Goal: Task Accomplishment & Management: Use online tool/utility

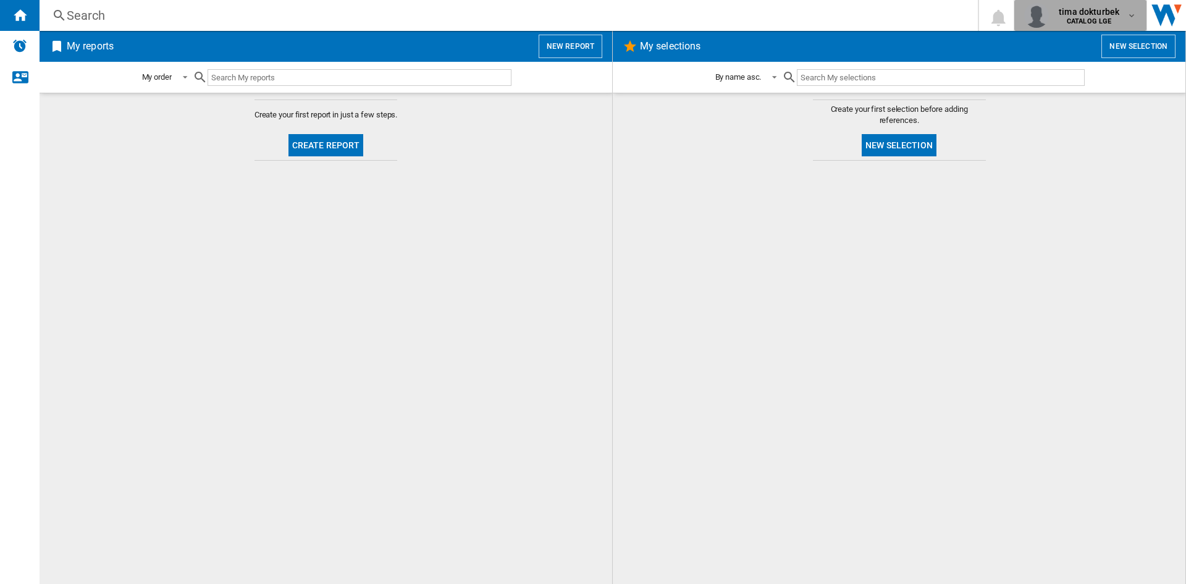
click at [1126, 24] on div "tima dokturbek CATALOG LGE" at bounding box center [1090, 16] width 73 height 20
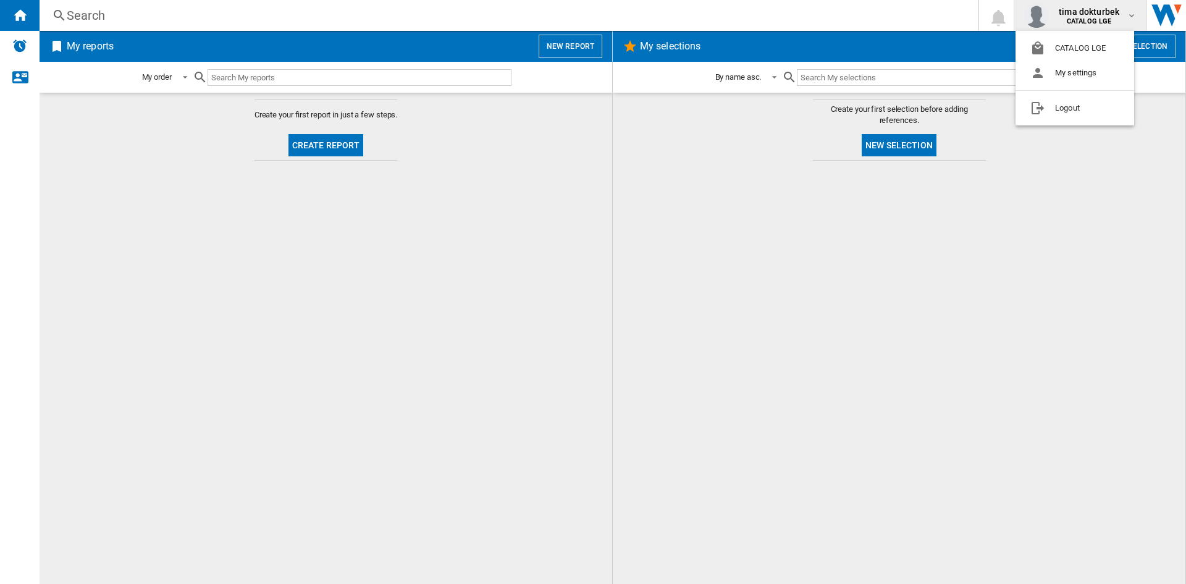
click at [1159, 20] on md-backdrop at bounding box center [593, 292] width 1186 height 584
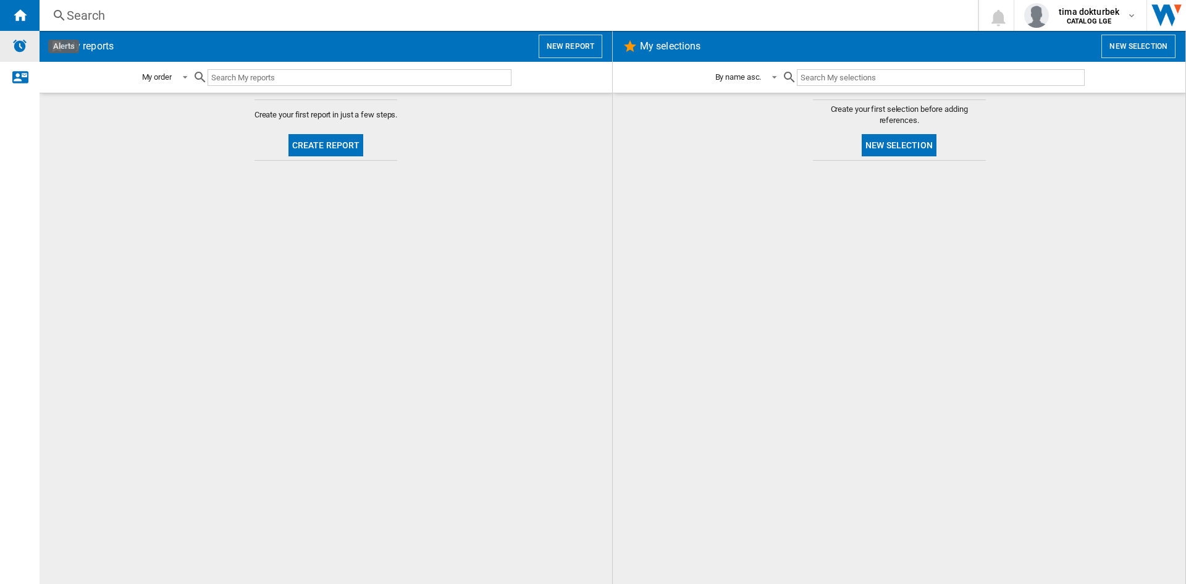
click at [17, 48] on img "Alerts" at bounding box center [19, 45] width 15 height 15
click at [23, 82] on ng-md-icon "Contact us" at bounding box center [19, 76] width 15 height 15
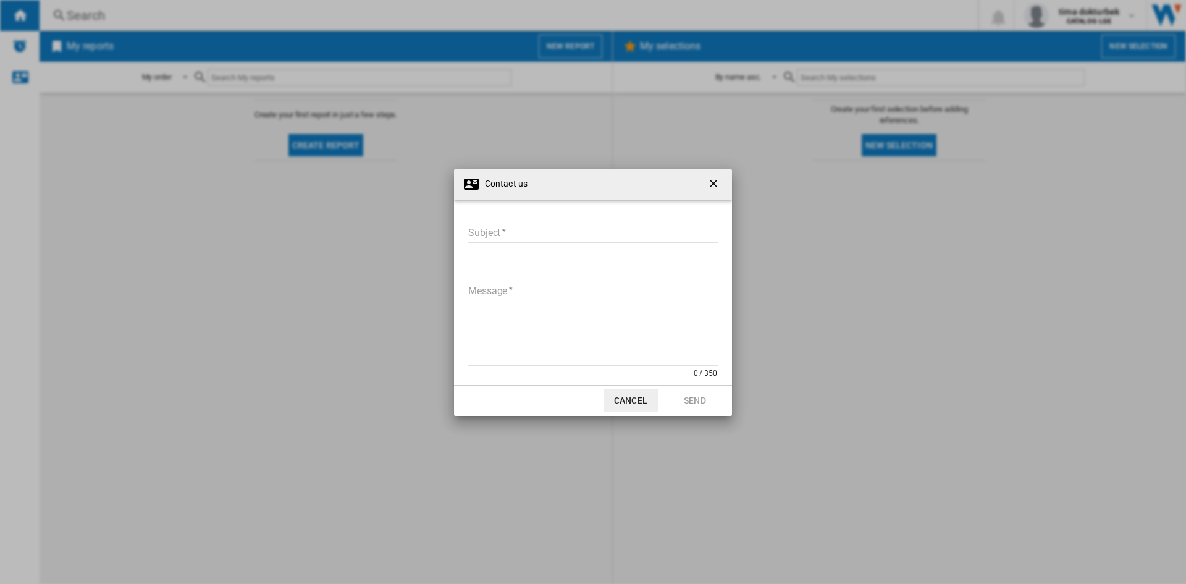
click at [556, 225] on input "Subject" at bounding box center [593, 233] width 251 height 19
click at [732, 187] on div "Contact us" at bounding box center [593, 184] width 278 height 31
click at [718, 186] on ng-md-icon "getI18NText('BUTTONS.CLOSE_DIALOG')" at bounding box center [715, 184] width 15 height 15
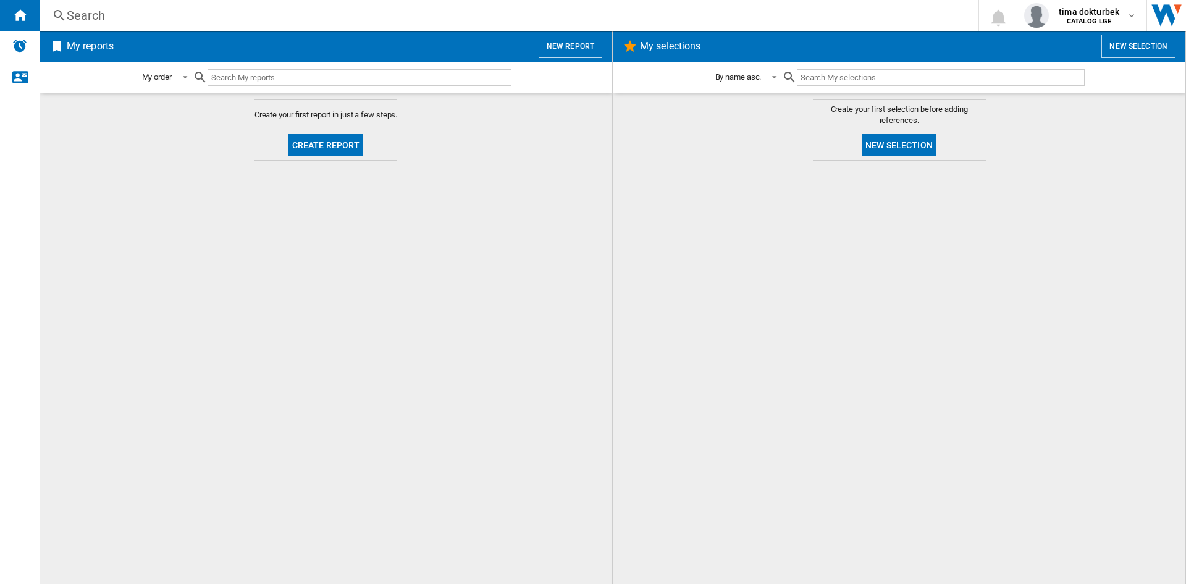
click at [352, 148] on button "Create report" at bounding box center [326, 145] width 75 height 22
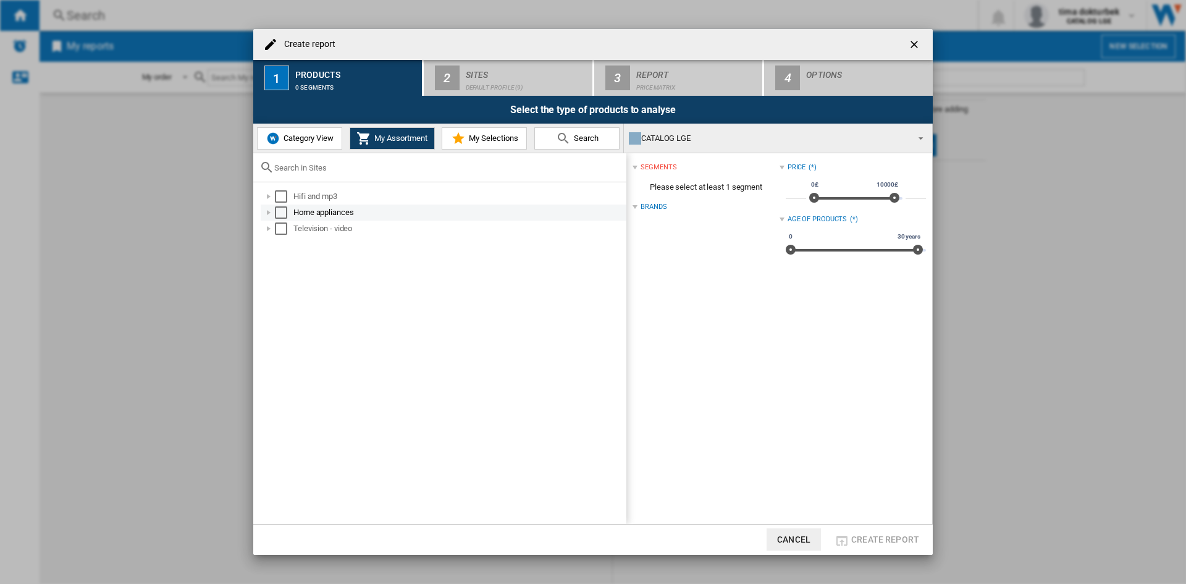
click at [270, 211] on div at bounding box center [269, 212] width 12 height 12
click at [284, 211] on div "Select" at bounding box center [281, 212] width 12 height 12
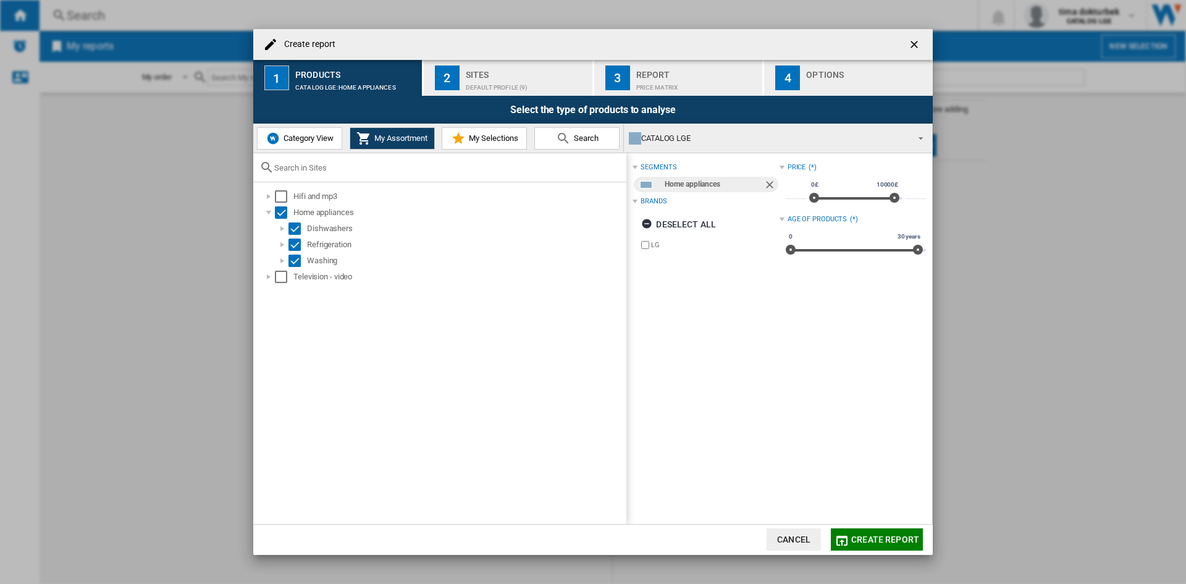
click at [495, 139] on span "My Selections" at bounding box center [492, 137] width 53 height 9
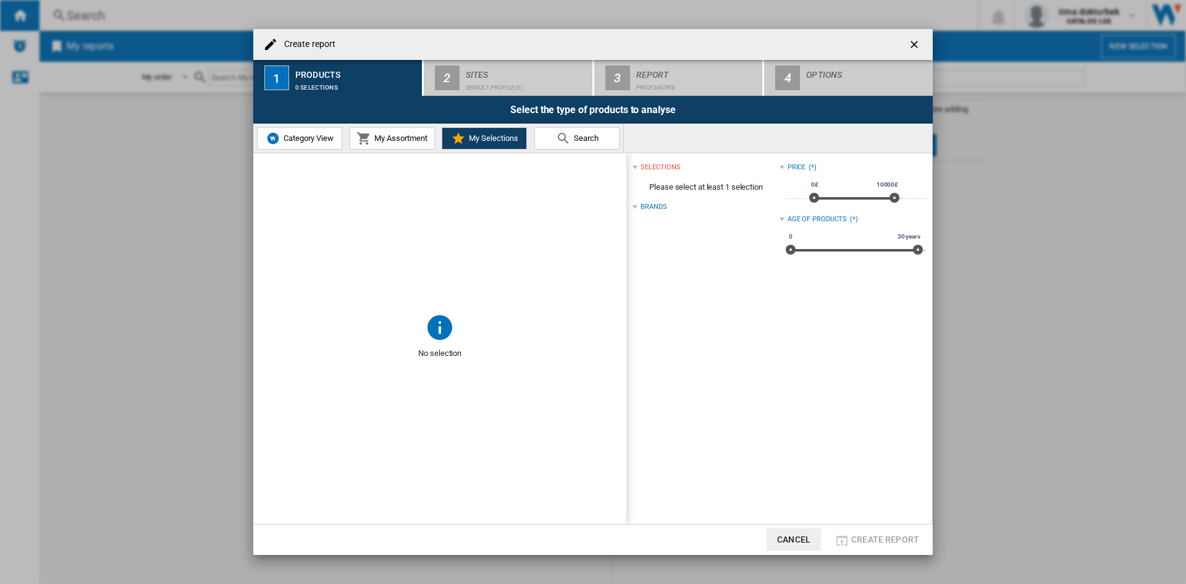
click at [402, 129] on button "My Assortment" at bounding box center [392, 138] width 85 height 22
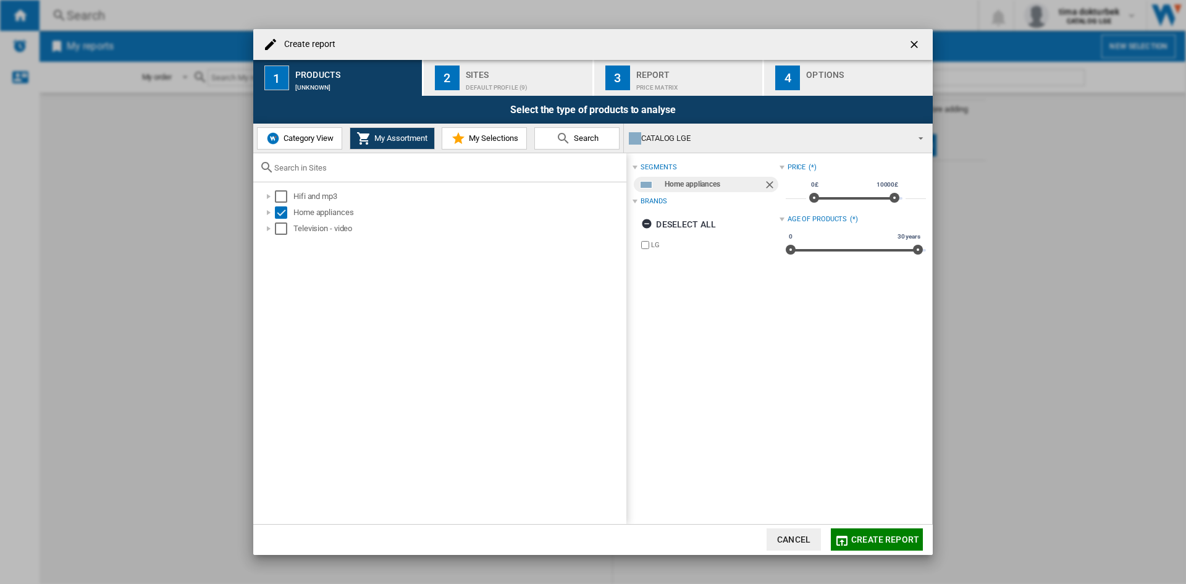
click at [656, 169] on div "segments" at bounding box center [659, 168] width 36 height 10
click at [644, 198] on div "Brands" at bounding box center [654, 201] width 26 height 10
click at [331, 137] on span "Category View" at bounding box center [307, 137] width 53 height 9
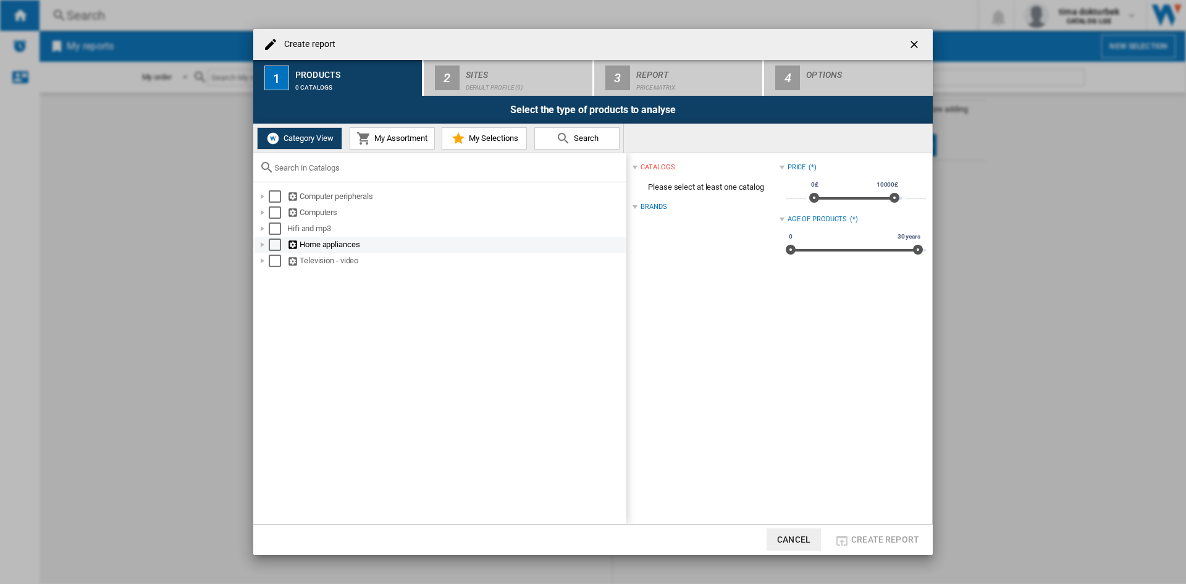
click at [275, 245] on div "Select" at bounding box center [275, 245] width 12 height 12
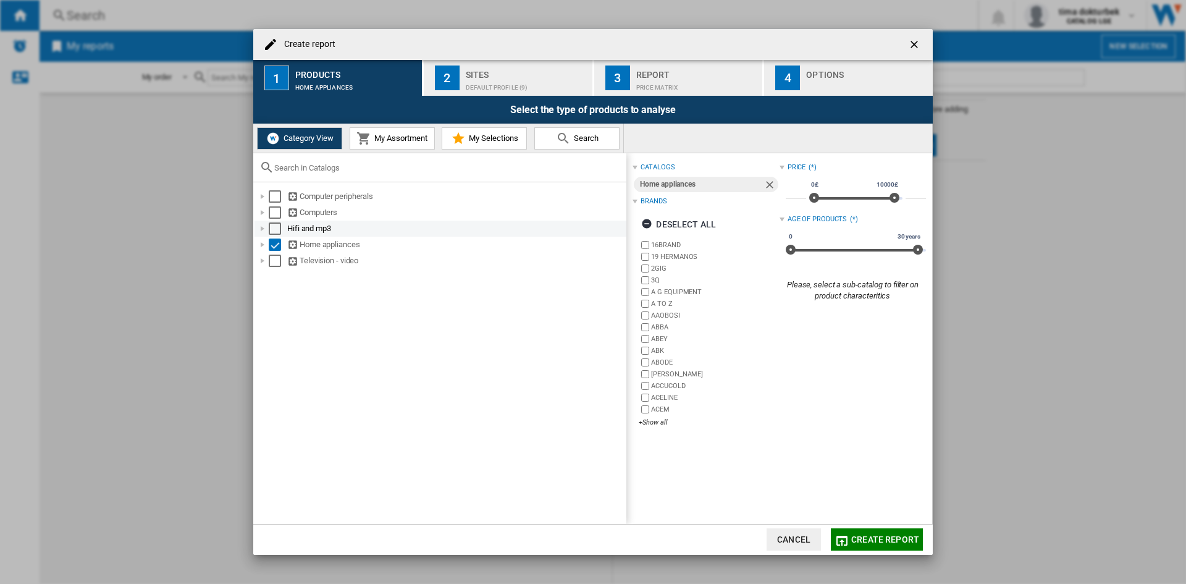
click at [261, 224] on div at bounding box center [262, 228] width 12 height 12
click at [264, 246] on div at bounding box center [262, 245] width 12 height 12
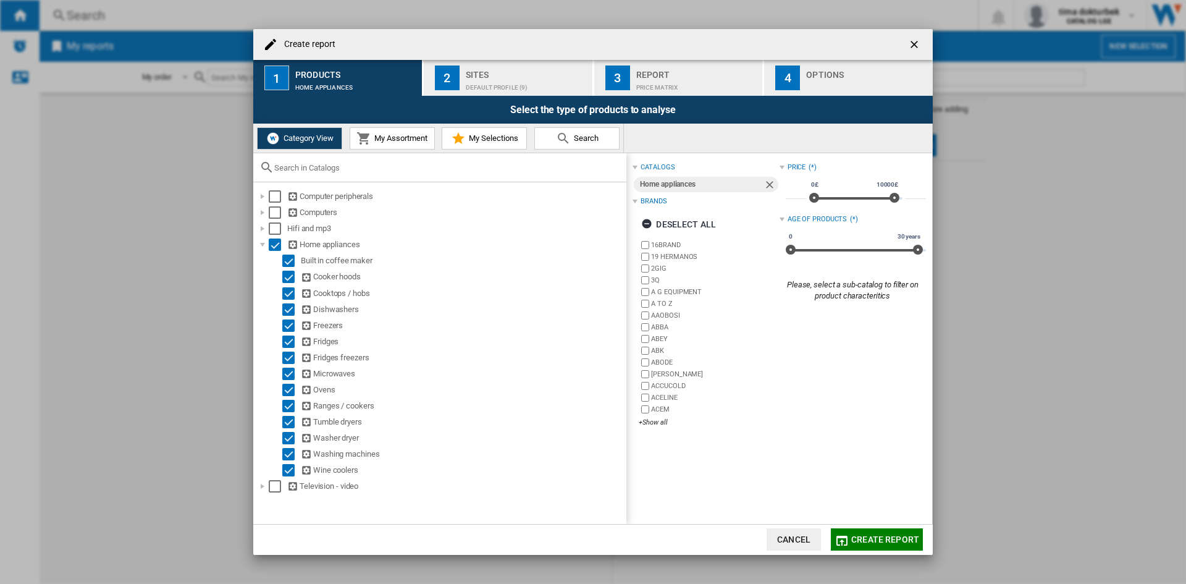
click at [408, 143] on button "My Assortment" at bounding box center [392, 138] width 85 height 22
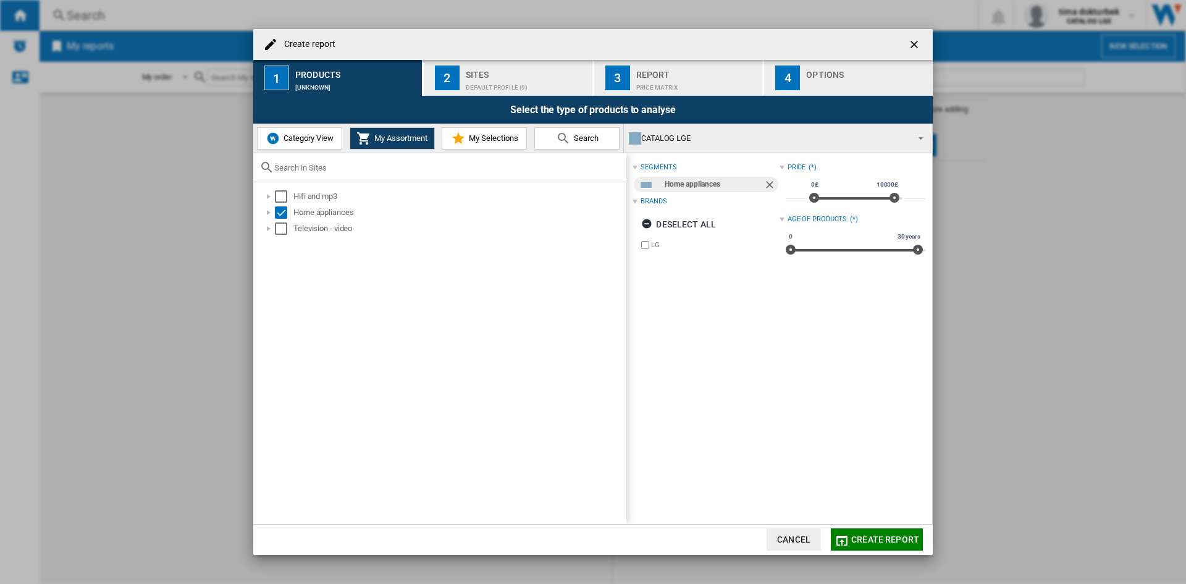
click at [319, 136] on span "Category View" at bounding box center [307, 137] width 53 height 9
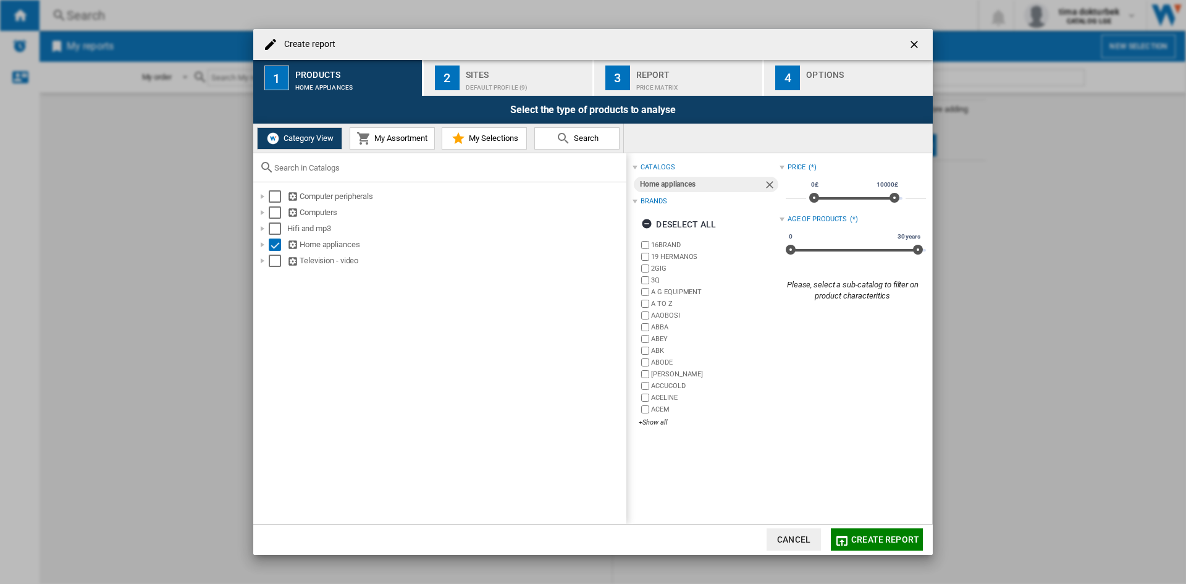
click at [869, 541] on span "Create report" at bounding box center [885, 539] width 68 height 10
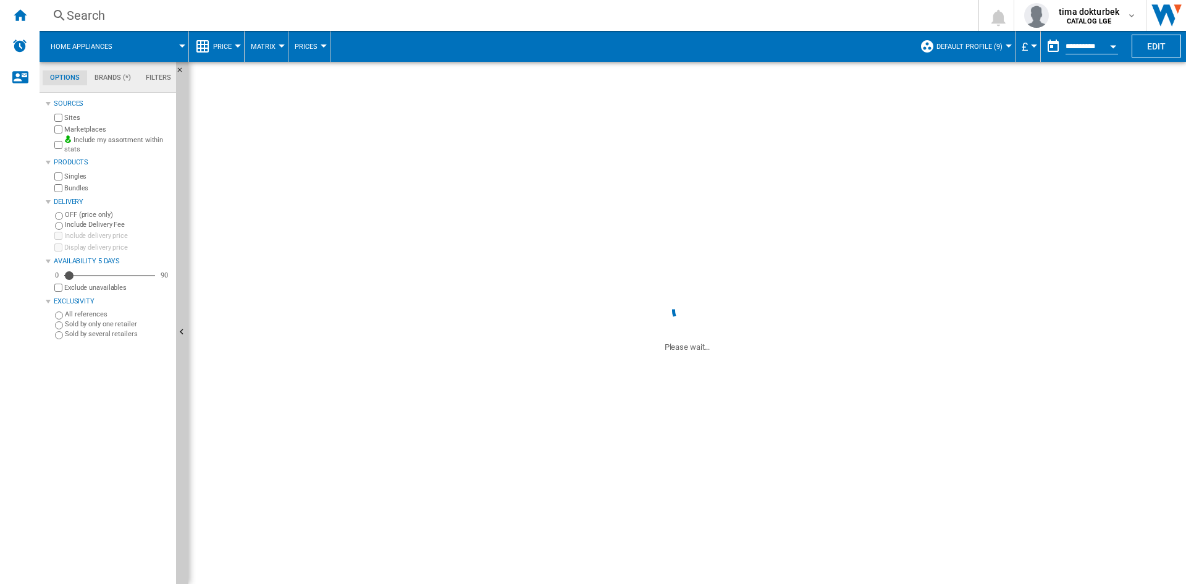
click at [1001, 49] on button "Default profile (9)" at bounding box center [973, 46] width 72 height 31
click at [1001, 47] on md-backdrop at bounding box center [593, 292] width 1186 height 584
click at [276, 42] on button "Matrix" at bounding box center [266, 46] width 31 height 31
click at [276, 42] on md-backdrop at bounding box center [593, 292] width 1186 height 584
click at [316, 48] on span "Prices" at bounding box center [306, 47] width 23 height 8
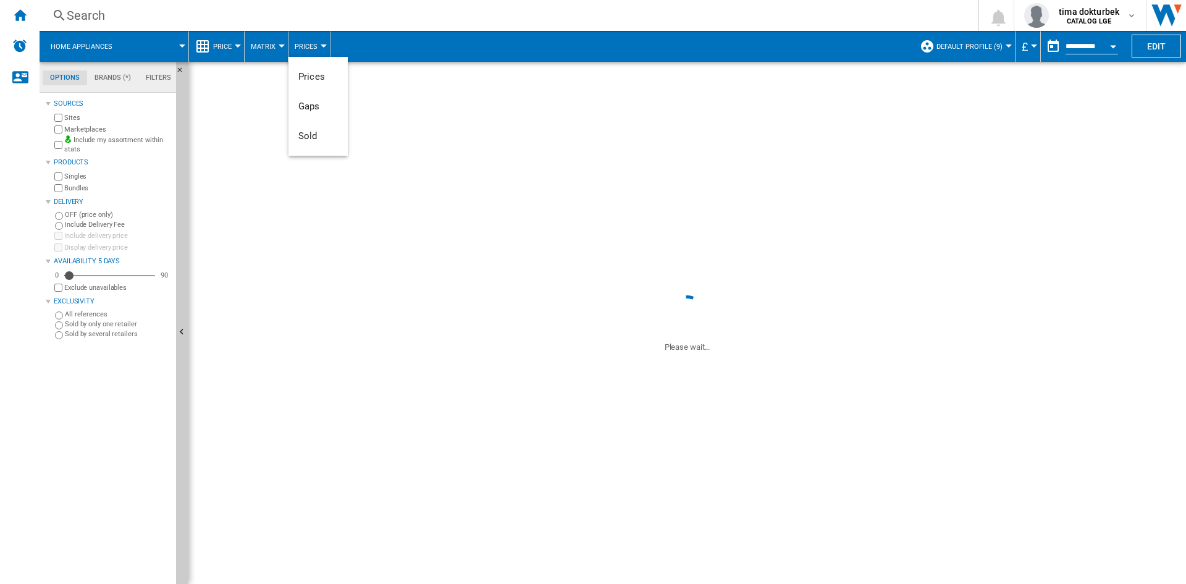
click at [315, 48] on md-backdrop at bounding box center [593, 292] width 1186 height 584
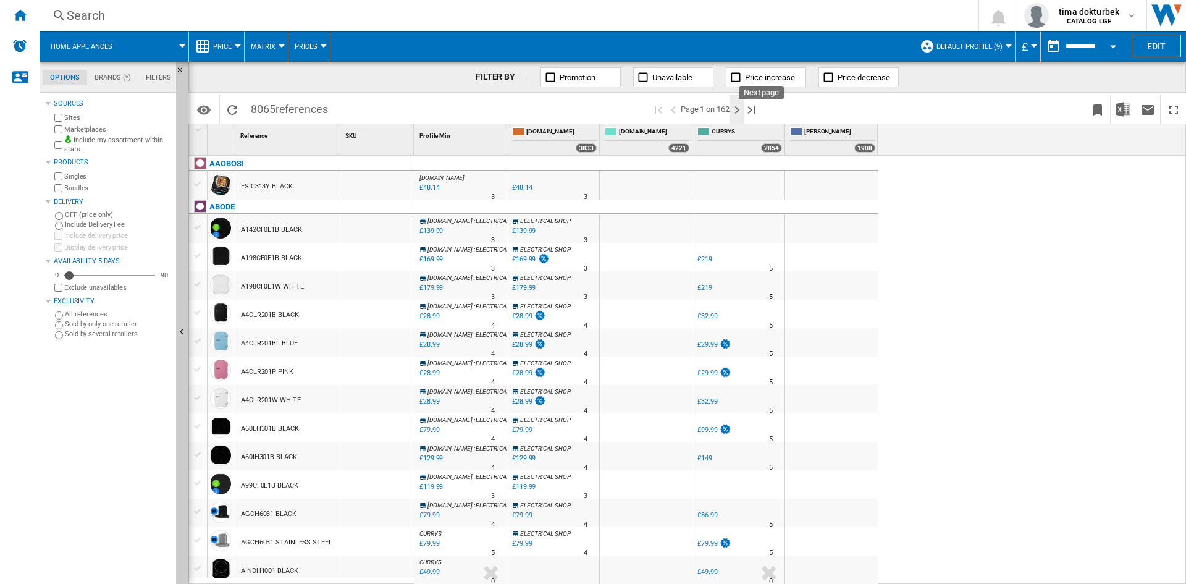
click at [741, 112] on ng-md-icon "Next page" at bounding box center [737, 110] width 15 height 15
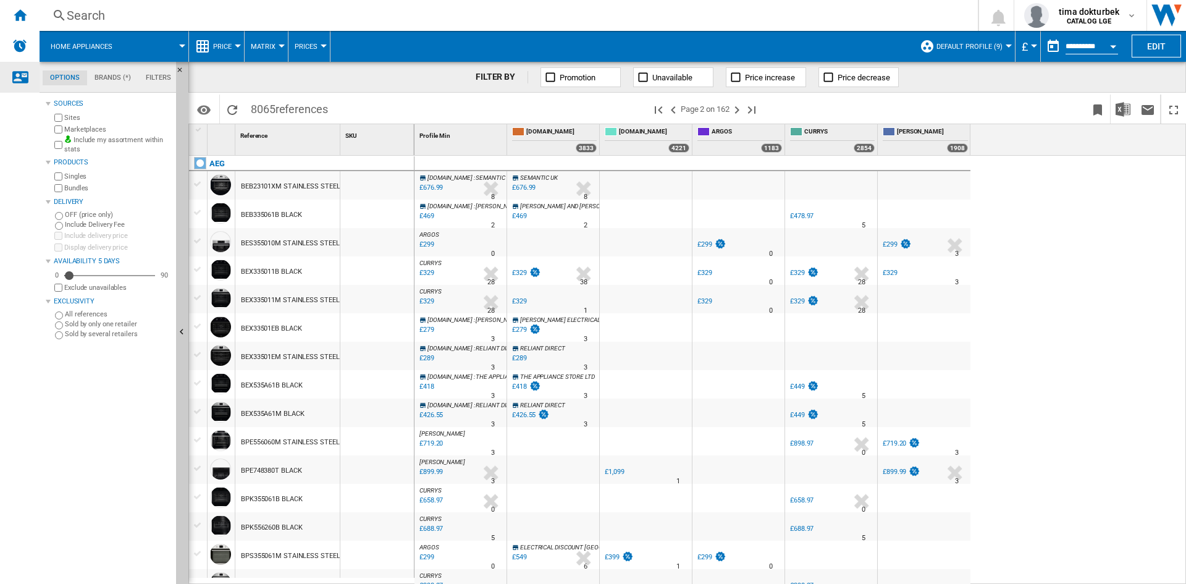
click at [17, 69] on div "Contact us" at bounding box center [20, 77] width 40 height 31
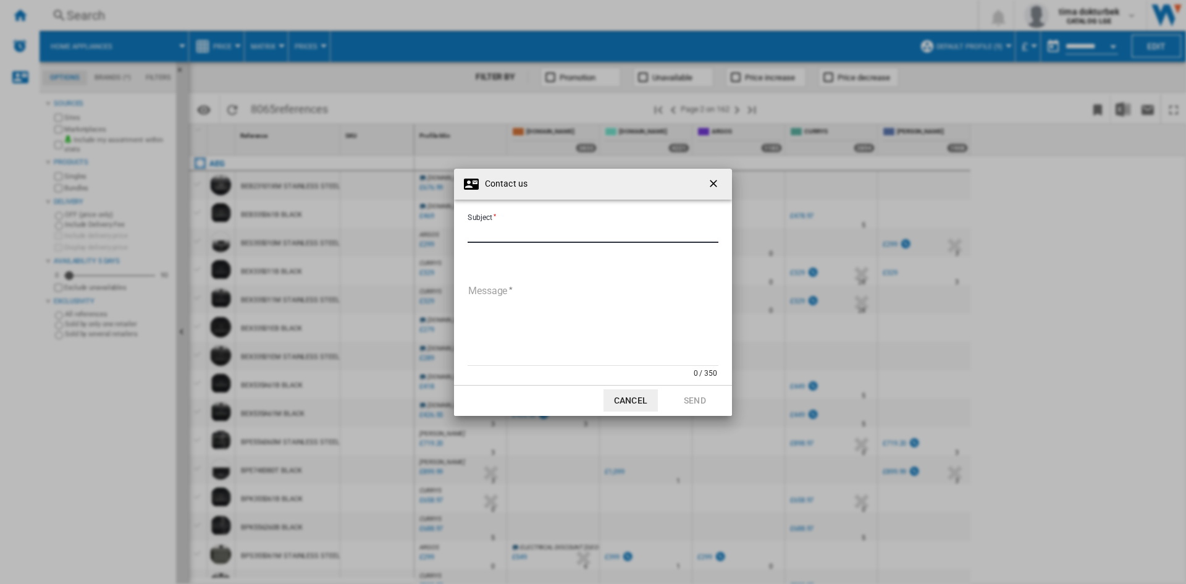
click at [496, 230] on input "Subject" at bounding box center [593, 233] width 251 height 19
type input "**********"
click at [547, 307] on textarea "Message" at bounding box center [593, 323] width 251 height 83
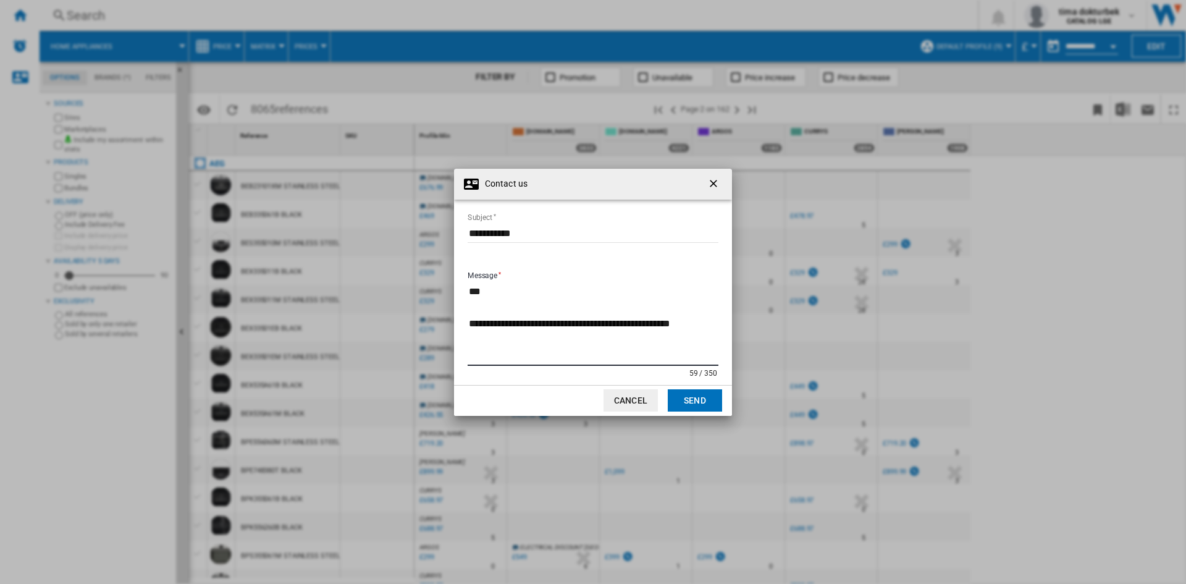
click at [681, 330] on textarea "**********" at bounding box center [593, 323] width 251 height 83
click at [677, 347] on textarea "**********" at bounding box center [593, 323] width 251 height 83
click at [679, 340] on textarea "**********" at bounding box center [593, 323] width 251 height 83
click at [671, 339] on textarea "**********" at bounding box center [593, 323] width 251 height 83
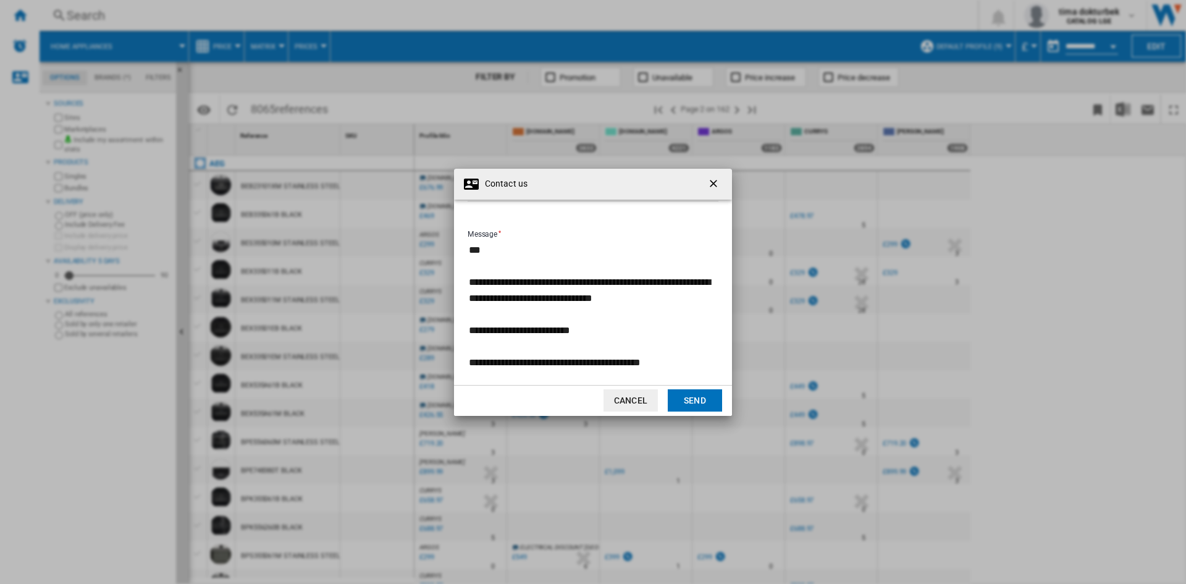
scroll to position [57, 0]
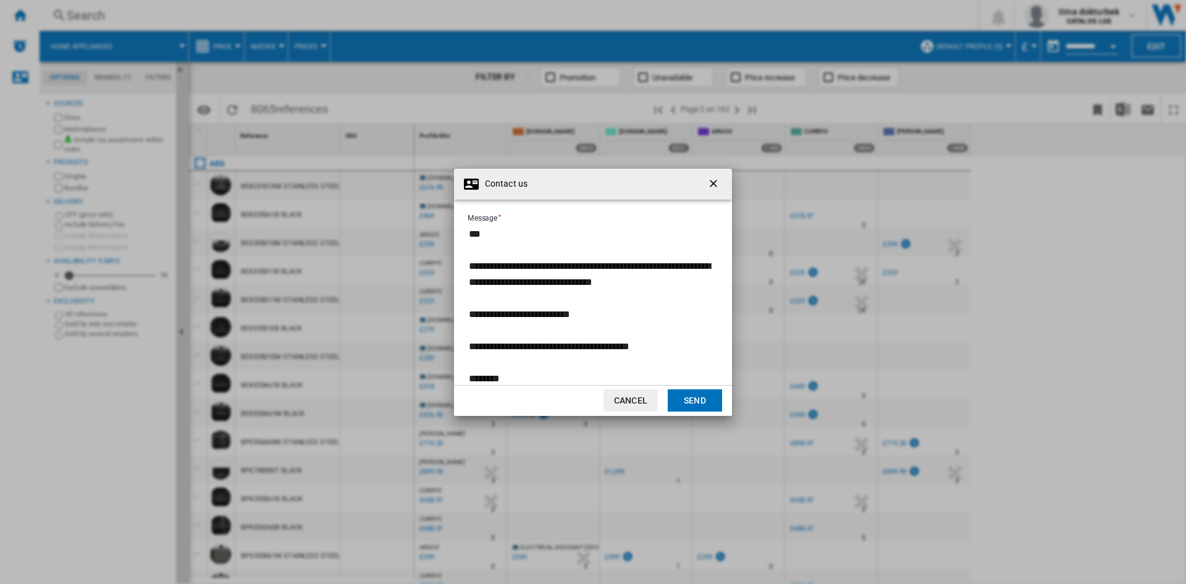
type textarea "**********"
click at [691, 397] on button "Send" at bounding box center [695, 400] width 54 height 22
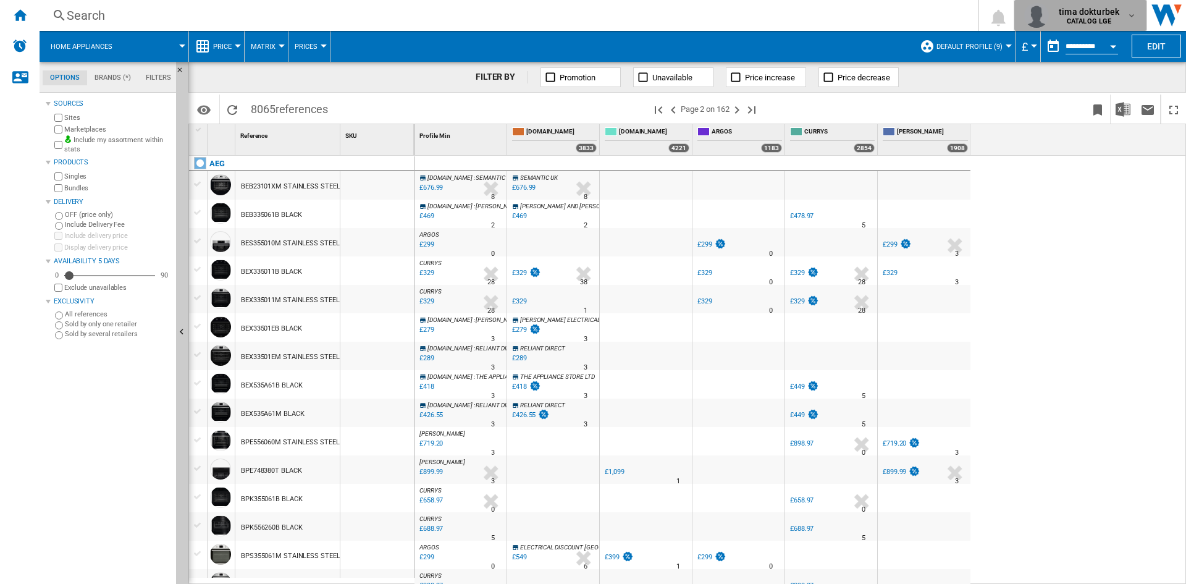
click at [1115, 13] on span "tima dokturbek" at bounding box center [1089, 12] width 61 height 12
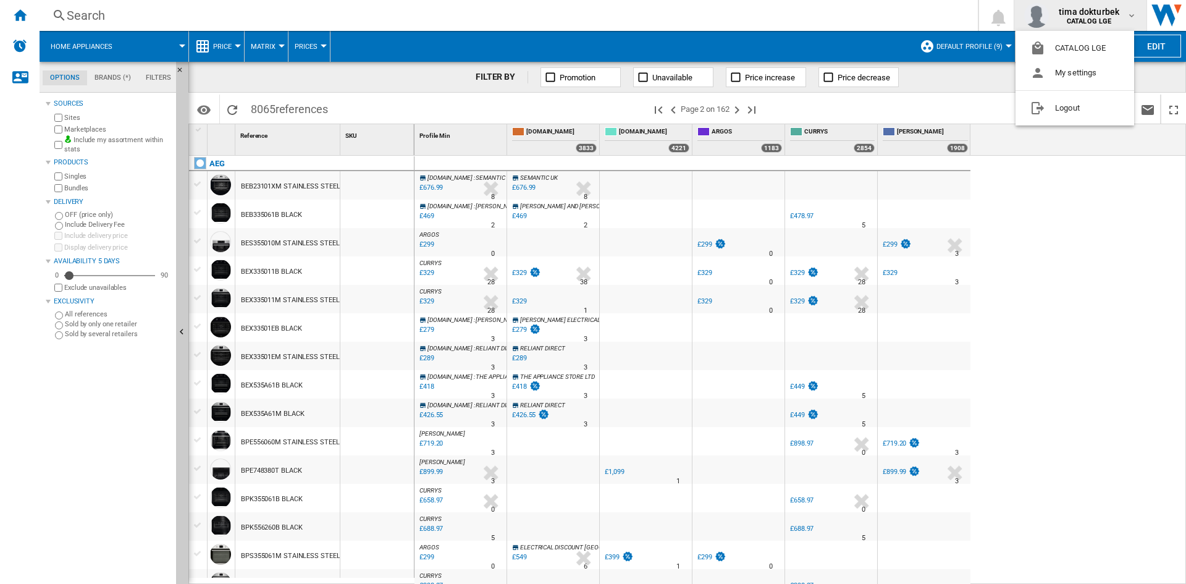
click at [1115, 13] on md-backdrop at bounding box center [593, 292] width 1186 height 584
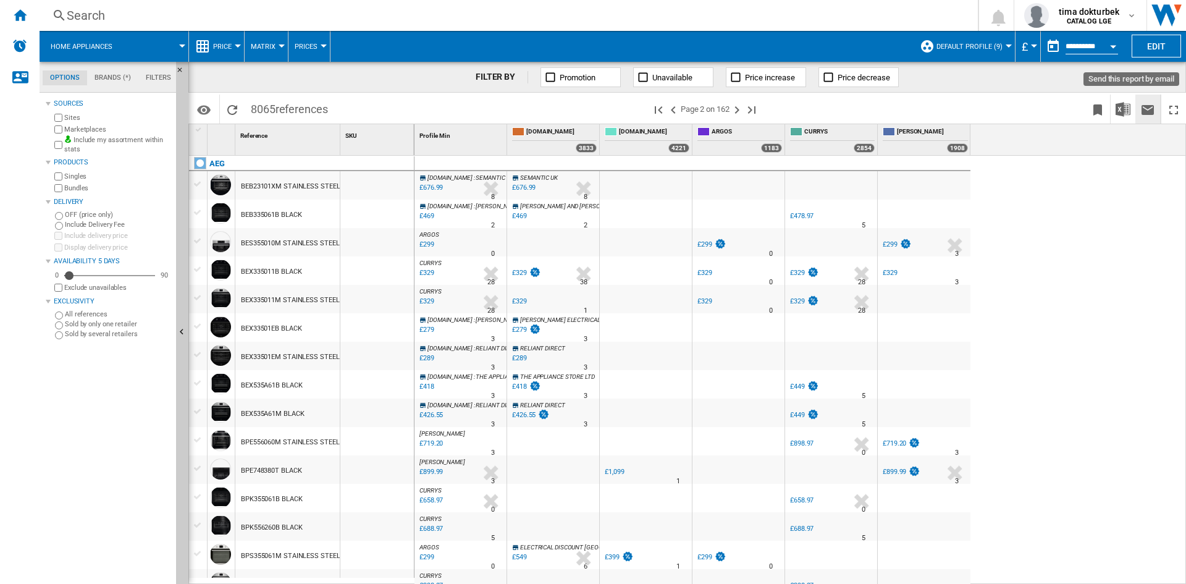
click at [1142, 116] on ng-md-icon "Send this report by email" at bounding box center [1148, 110] width 15 height 15
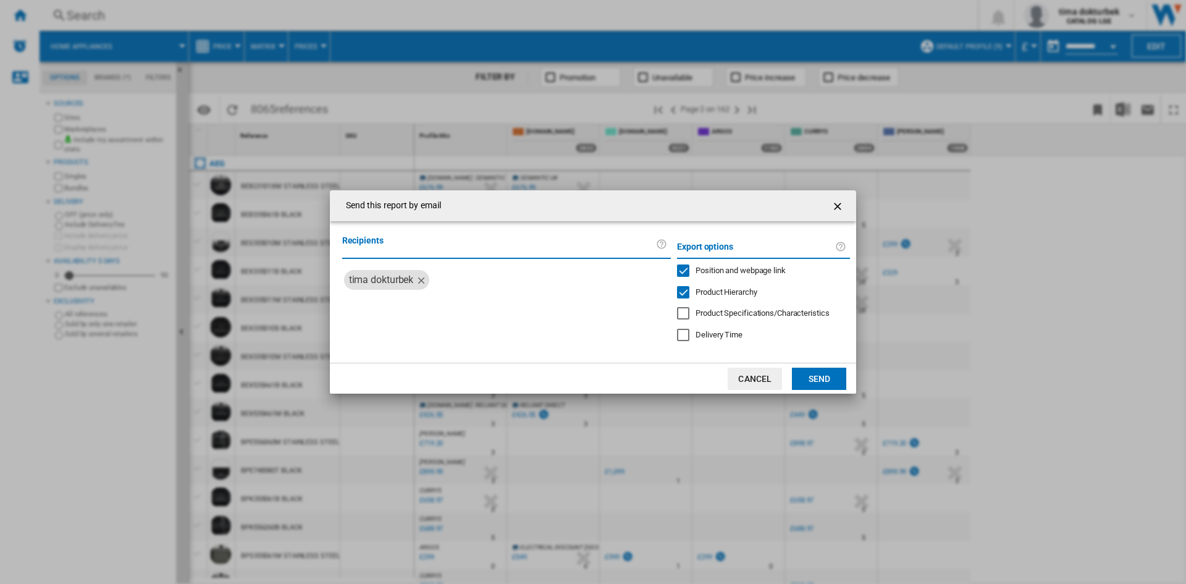
click at [685, 318] on div at bounding box center [683, 313] width 12 height 12
click at [686, 331] on div "Delivery Time" at bounding box center [683, 335] width 12 height 12
click at [686, 334] on div "Delivery Time" at bounding box center [683, 335] width 12 height 12
click at [683, 318] on div at bounding box center [683, 313] width 12 height 12
click at [815, 373] on button "Send" at bounding box center [819, 379] width 54 height 22
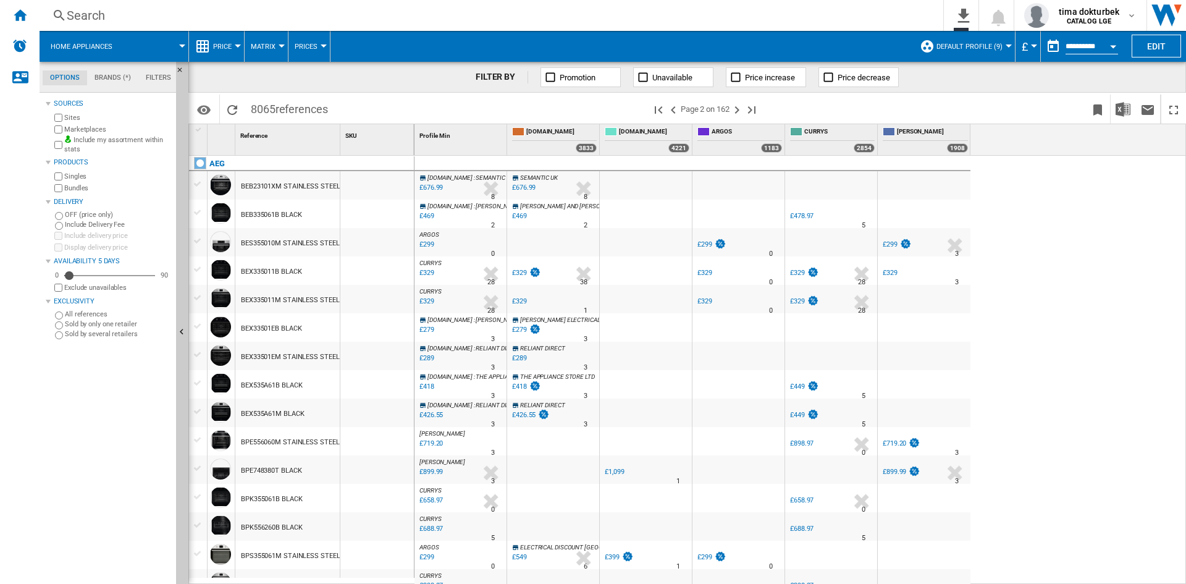
click at [1011, 226] on div "AMAZON.CO.UK : SEMANTIC UK -1.0 % £676.99 % N/A 8 AMAZON.CO.UK : SEMANTIC UK SE…" at bounding box center [801, 370] width 772 height 429
click at [281, 49] on button "Matrix" at bounding box center [266, 46] width 31 height 31
click at [274, 98] on button "Ranking" at bounding box center [274, 106] width 59 height 30
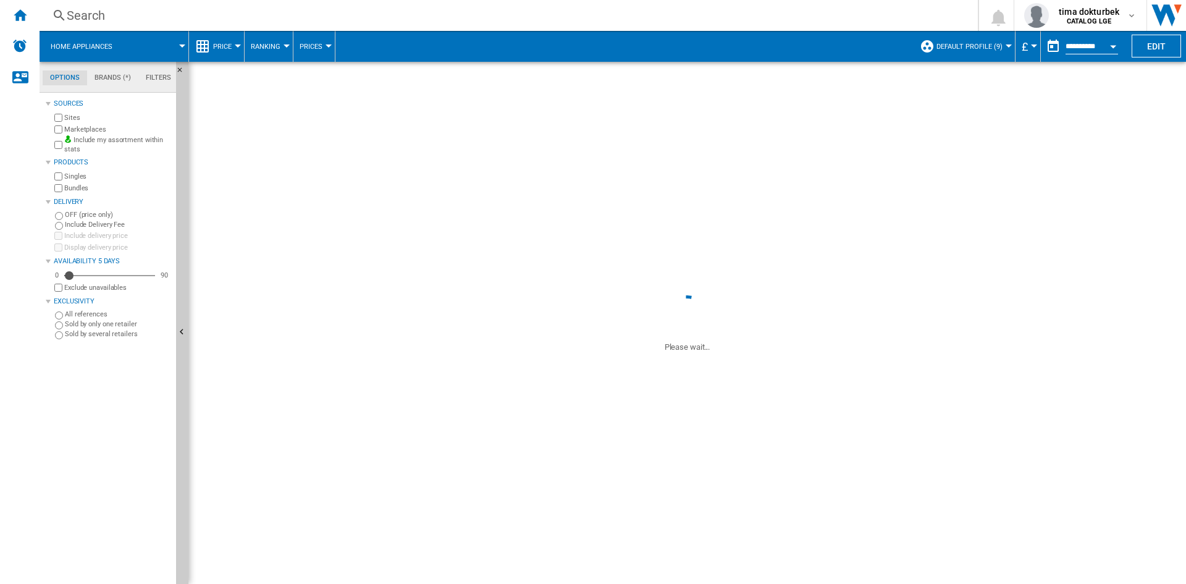
click at [97, 82] on md-tab-item "Brands (*)" at bounding box center [112, 77] width 51 height 15
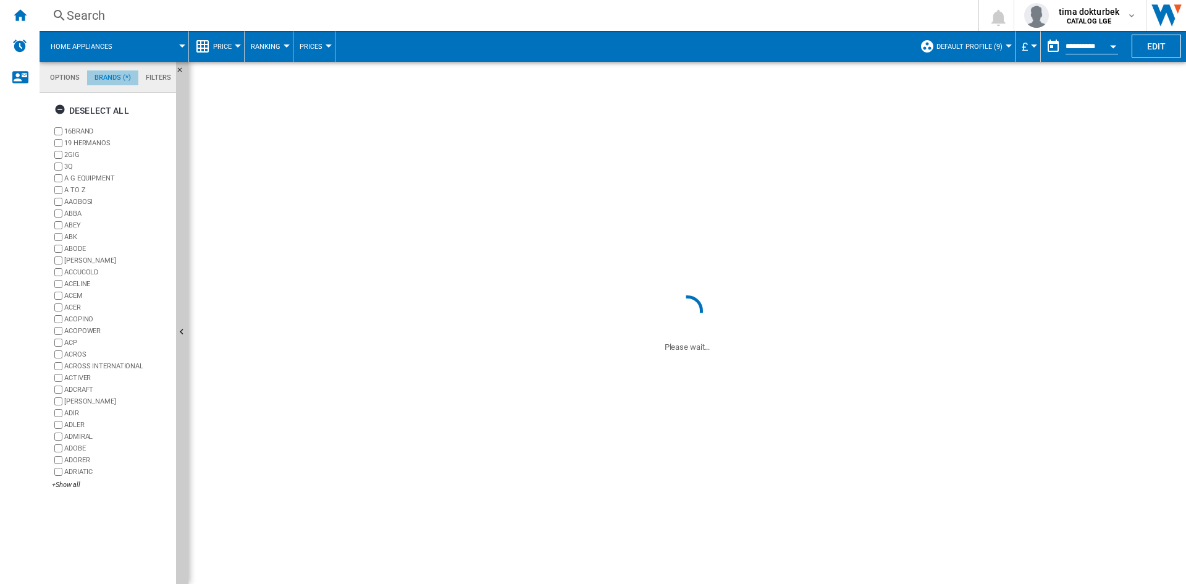
scroll to position [48, 0]
click at [146, 76] on md-tab-item "Filters" at bounding box center [158, 77] width 40 height 15
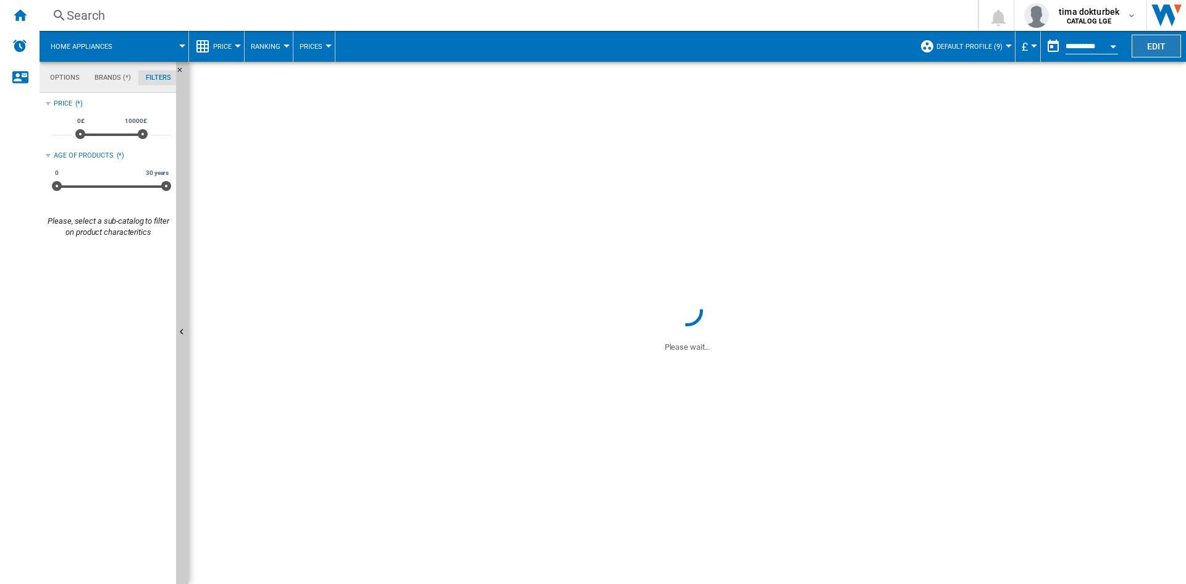
click at [1150, 46] on button "Edit" at bounding box center [1156, 46] width 49 height 23
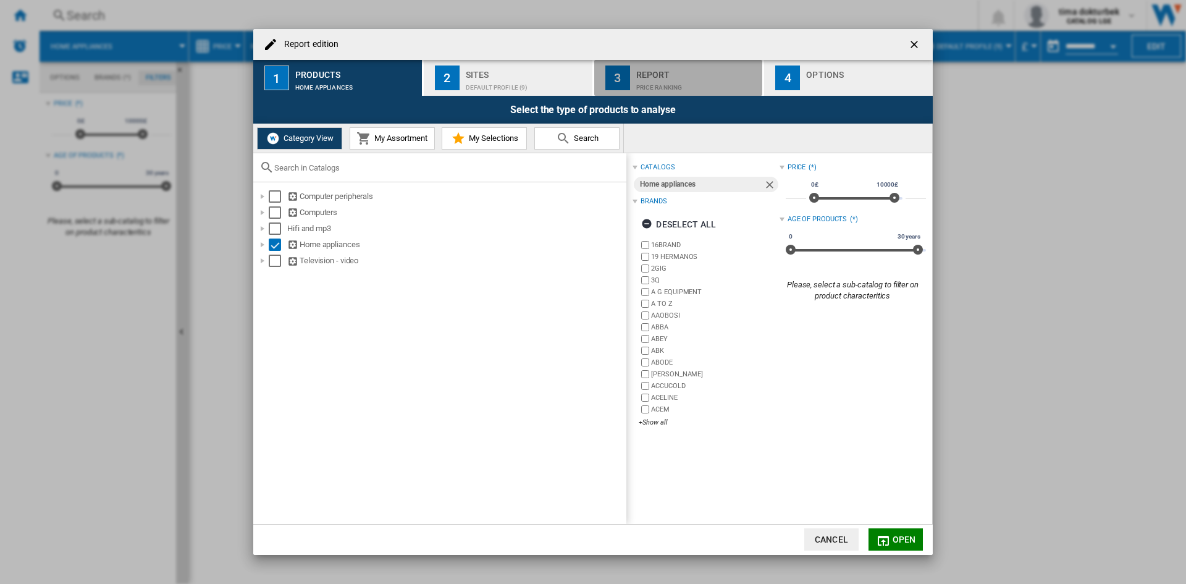
click at [649, 78] on div "Price Ranking" at bounding box center [697, 84] width 122 height 13
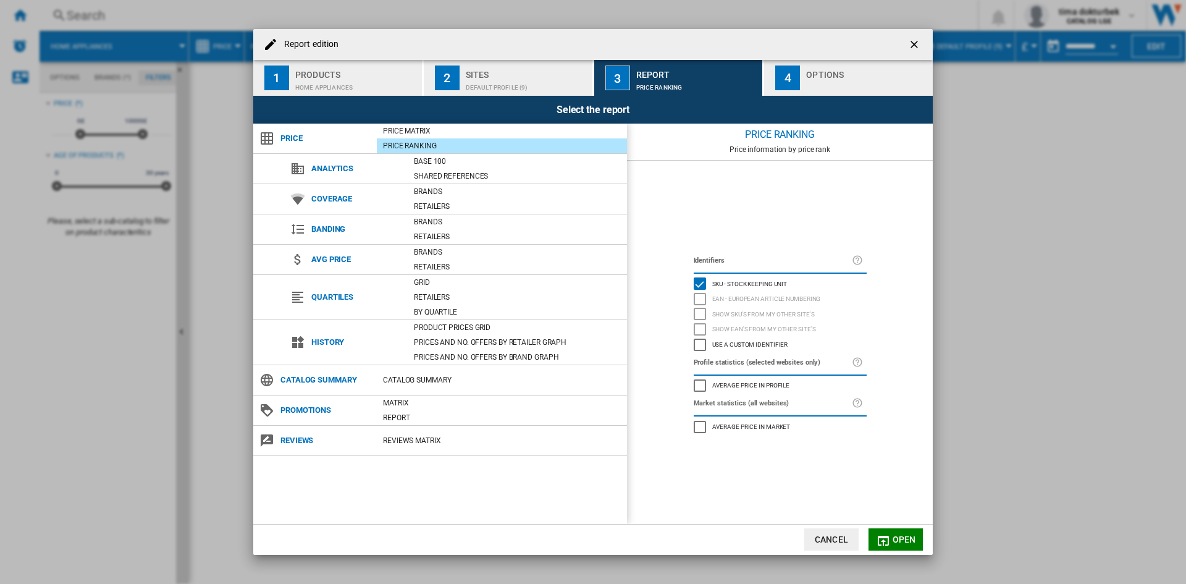
click at [513, 83] on div "Default profile (9)" at bounding box center [527, 84] width 122 height 13
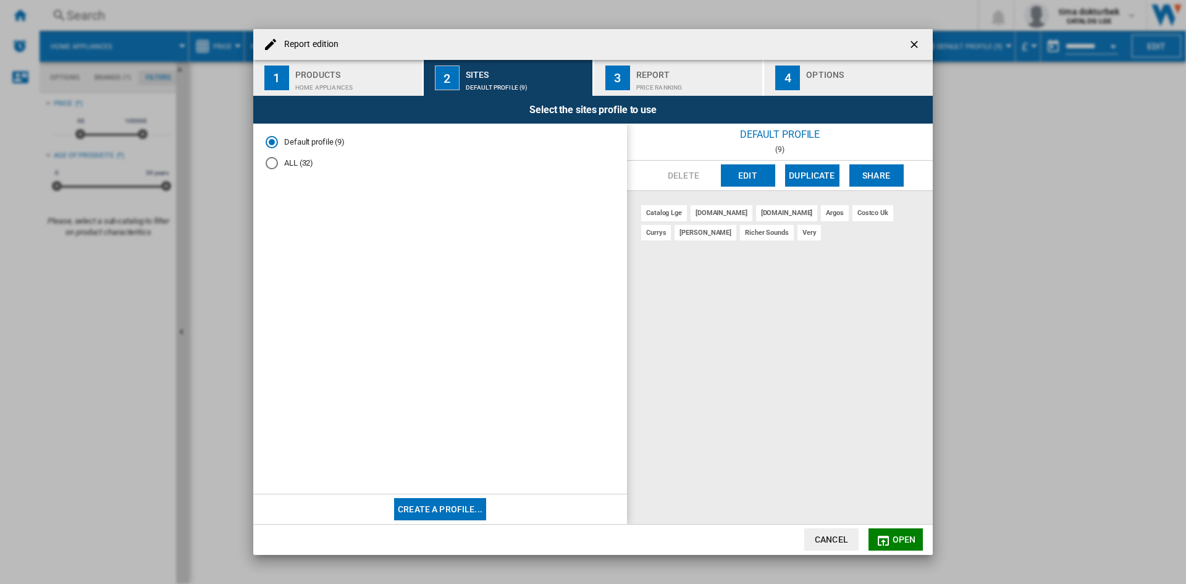
click at [823, 77] on div "Options" at bounding box center [867, 71] width 122 height 13
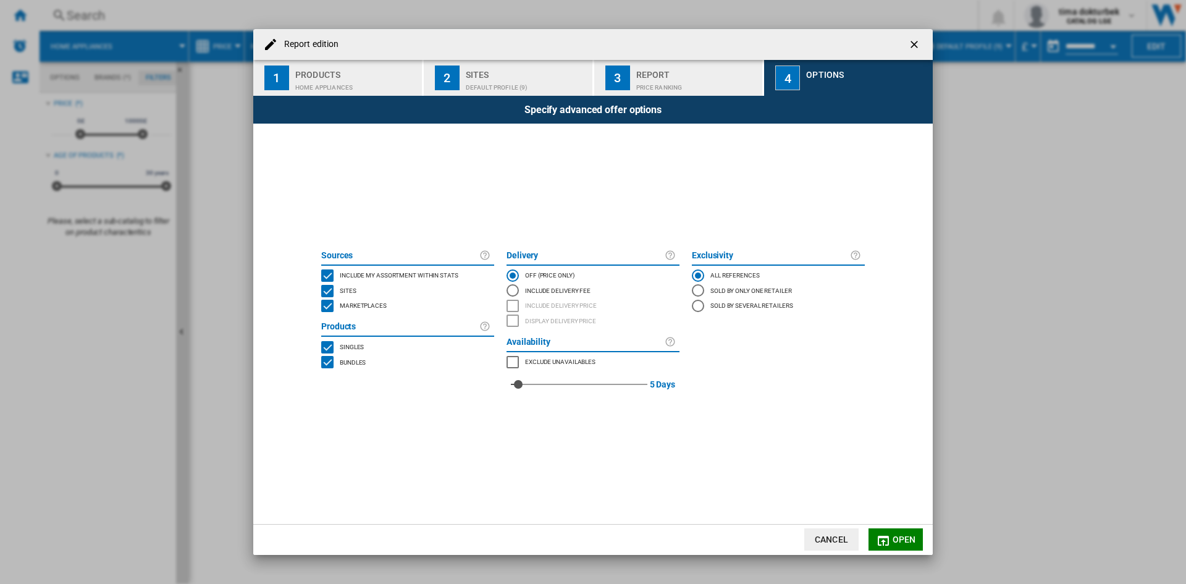
click at [429, 85] on button "2 Sites Default profile (9)" at bounding box center [509, 78] width 170 height 36
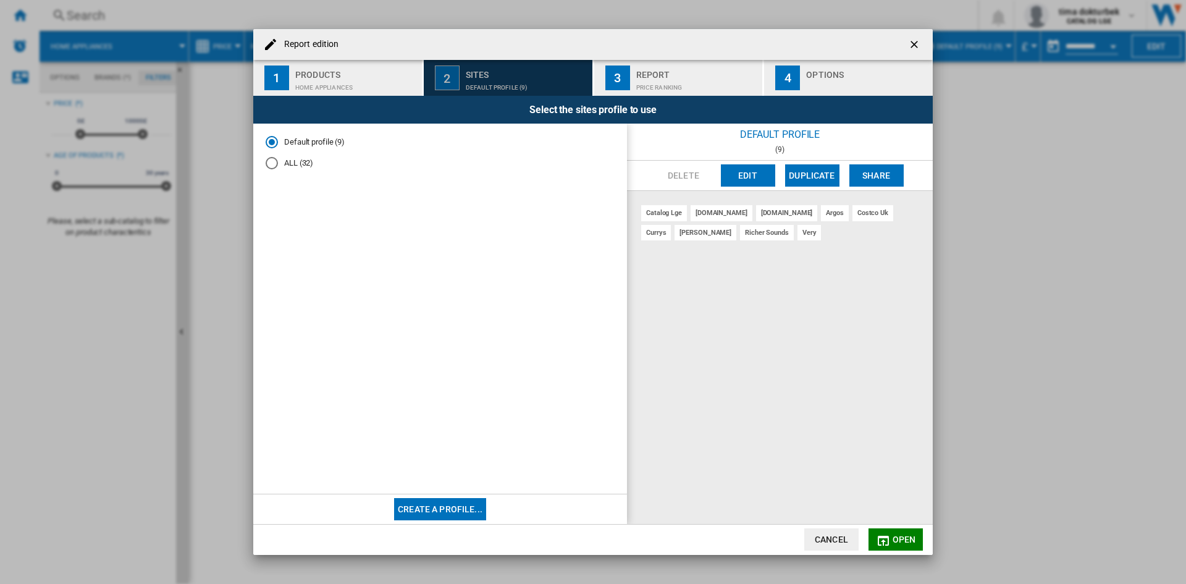
click at [478, 82] on div "Default profile (9)" at bounding box center [527, 84] width 122 height 13
click at [271, 162] on div "ALL (32)" at bounding box center [272, 163] width 12 height 12
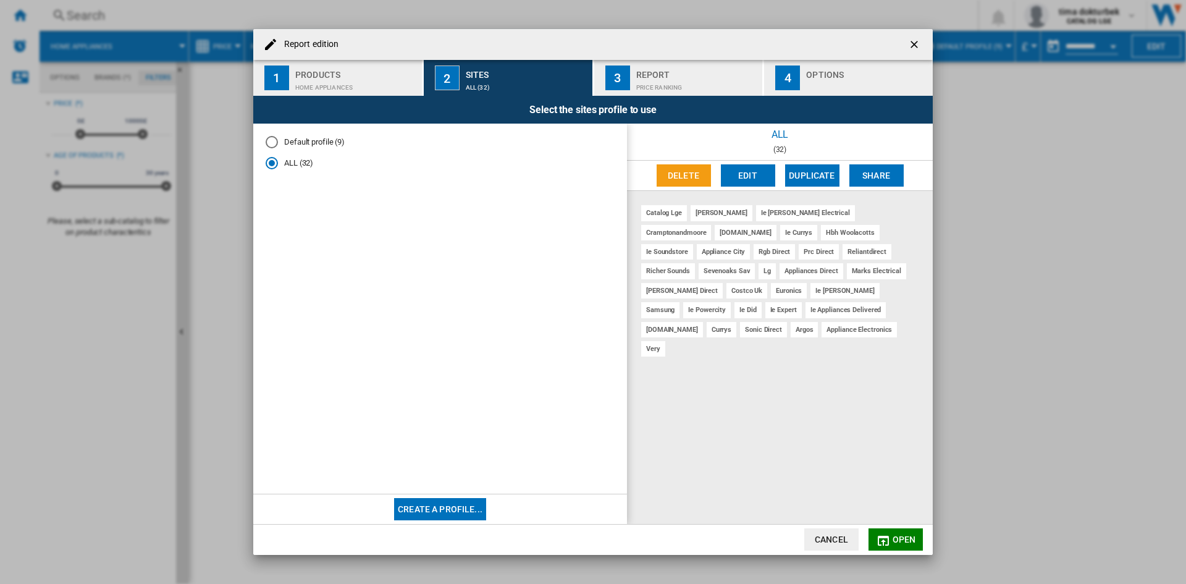
click at [832, 538] on button "Cancel" at bounding box center [832, 539] width 54 height 22
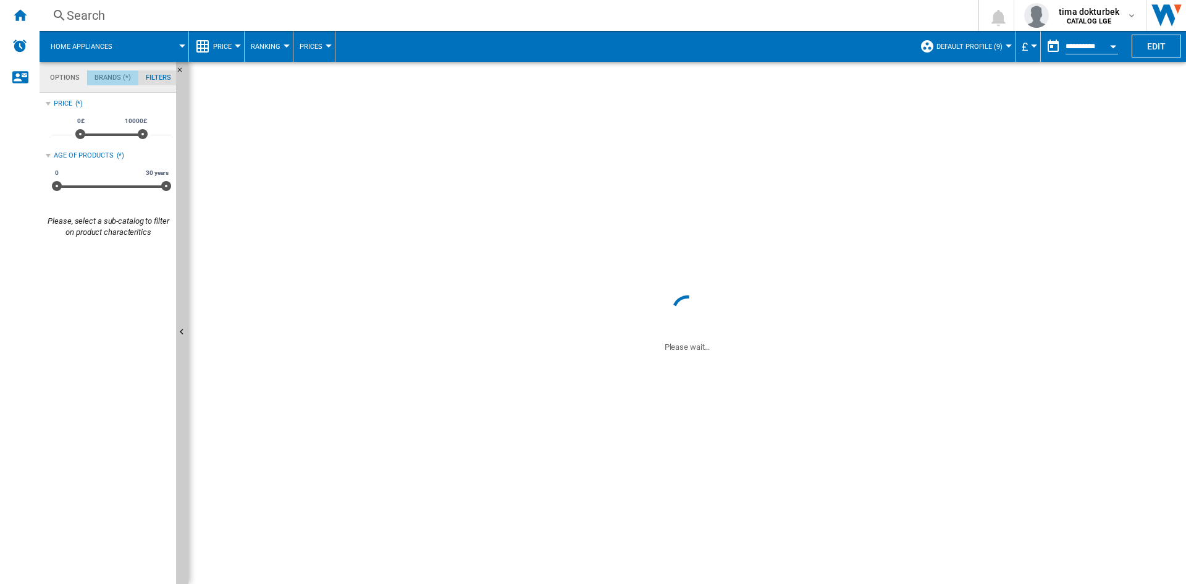
click at [129, 75] on md-tab-item "Brands (*)" at bounding box center [112, 77] width 51 height 15
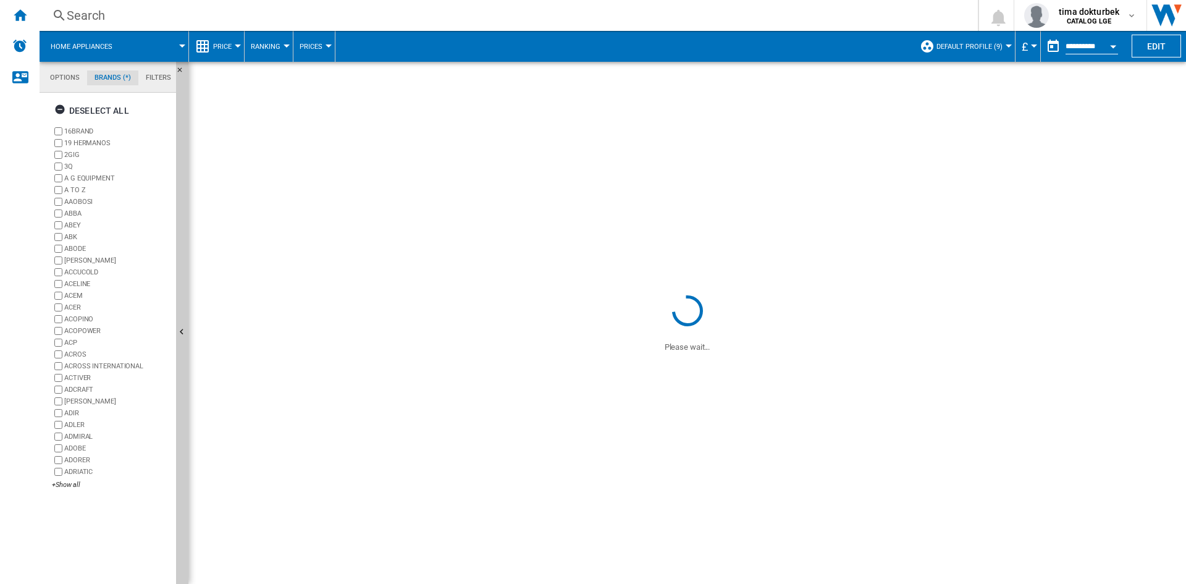
click at [55, 76] on md-tab-item "Options" at bounding box center [65, 77] width 44 height 15
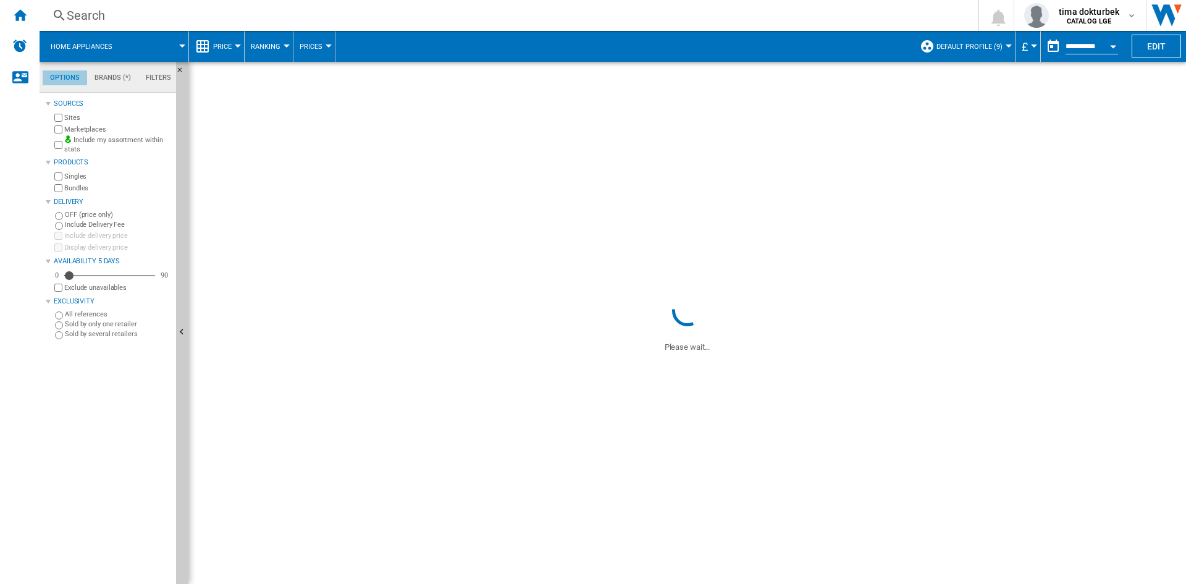
scroll to position [15, 0]
